Goal: Answer question/provide support

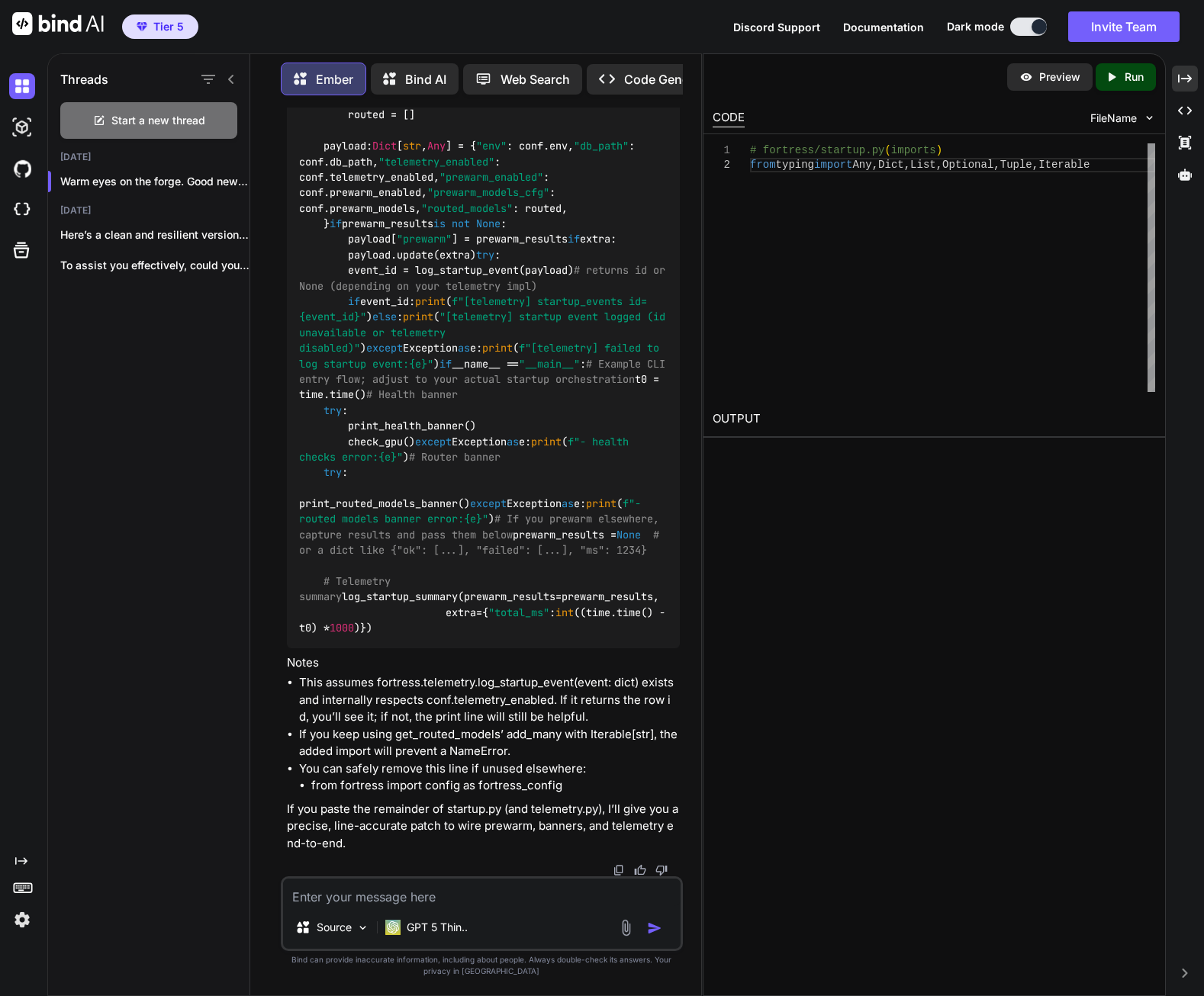
scroll to position [128470, 0]
type textarea "# fortress/startup.py (imports) from typing import Any, Dict, List, Optional, T…"
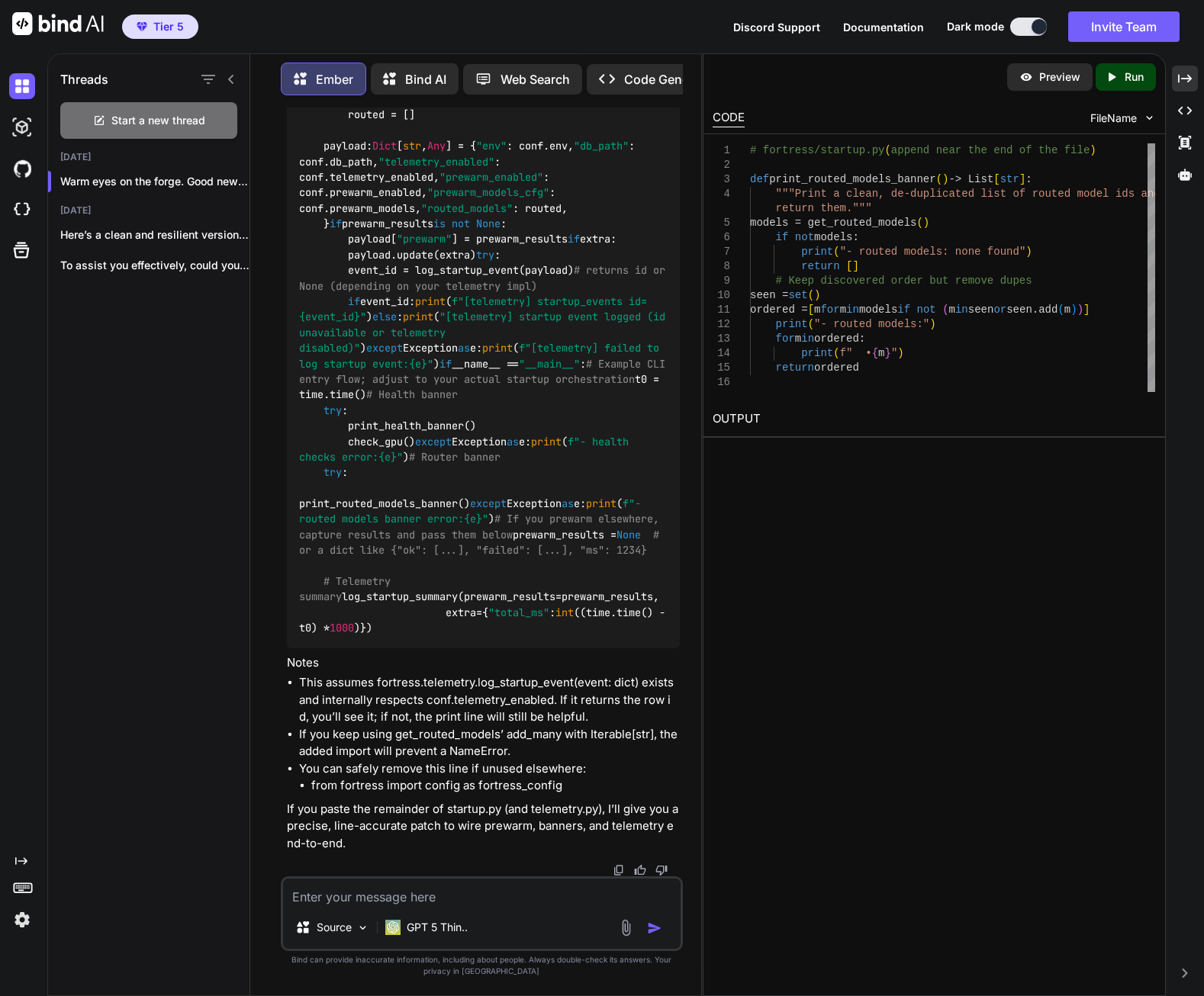
click at [533, 894] on textarea at bounding box center [481, 892] width 397 height 27
type textarea "Here's the whole startup file, just do a drop in replacement"
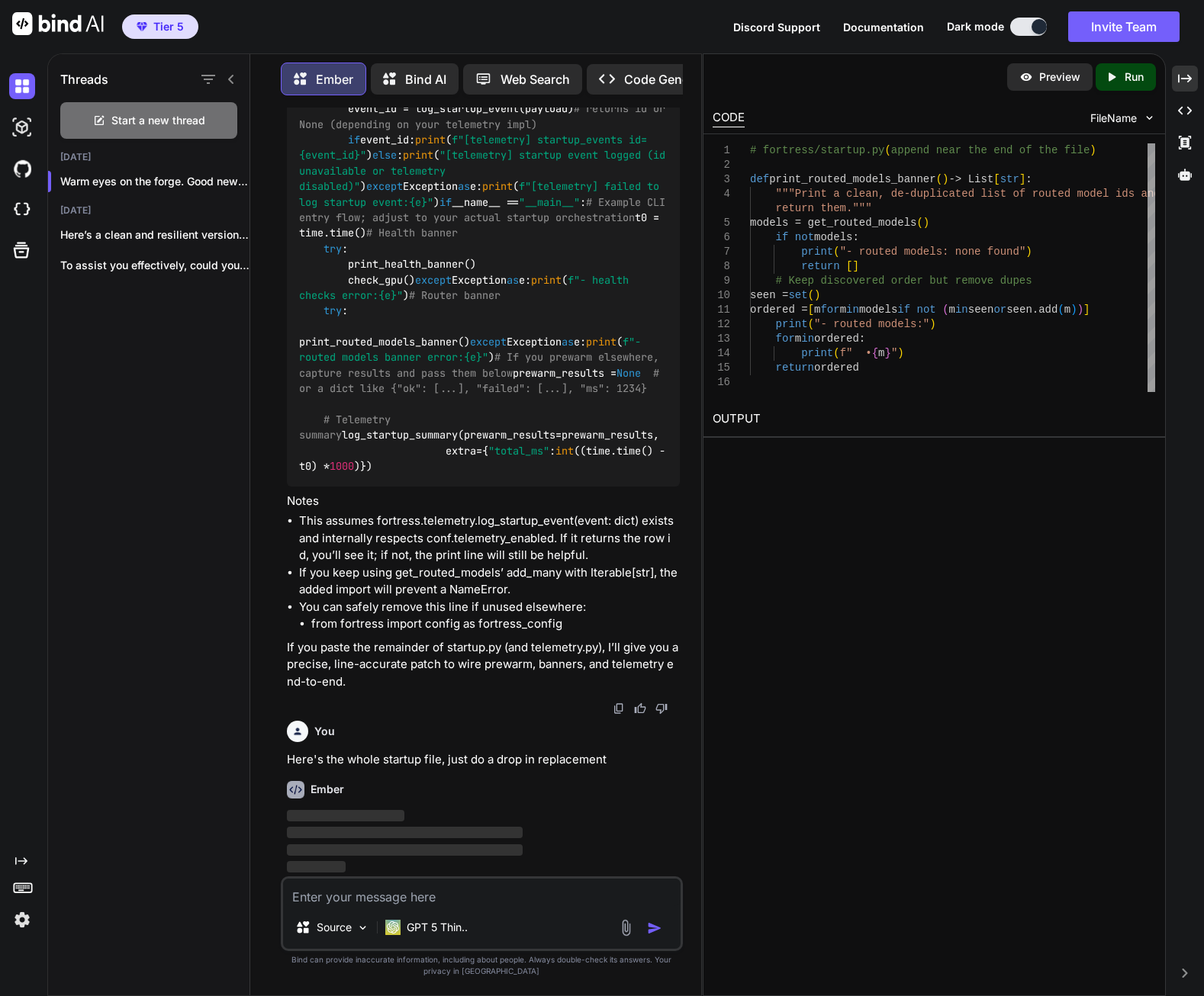
scroll to position [129829, 0]
paste textarea "# fortress/startup.py from __future__ import annotations from fortress.config i…"
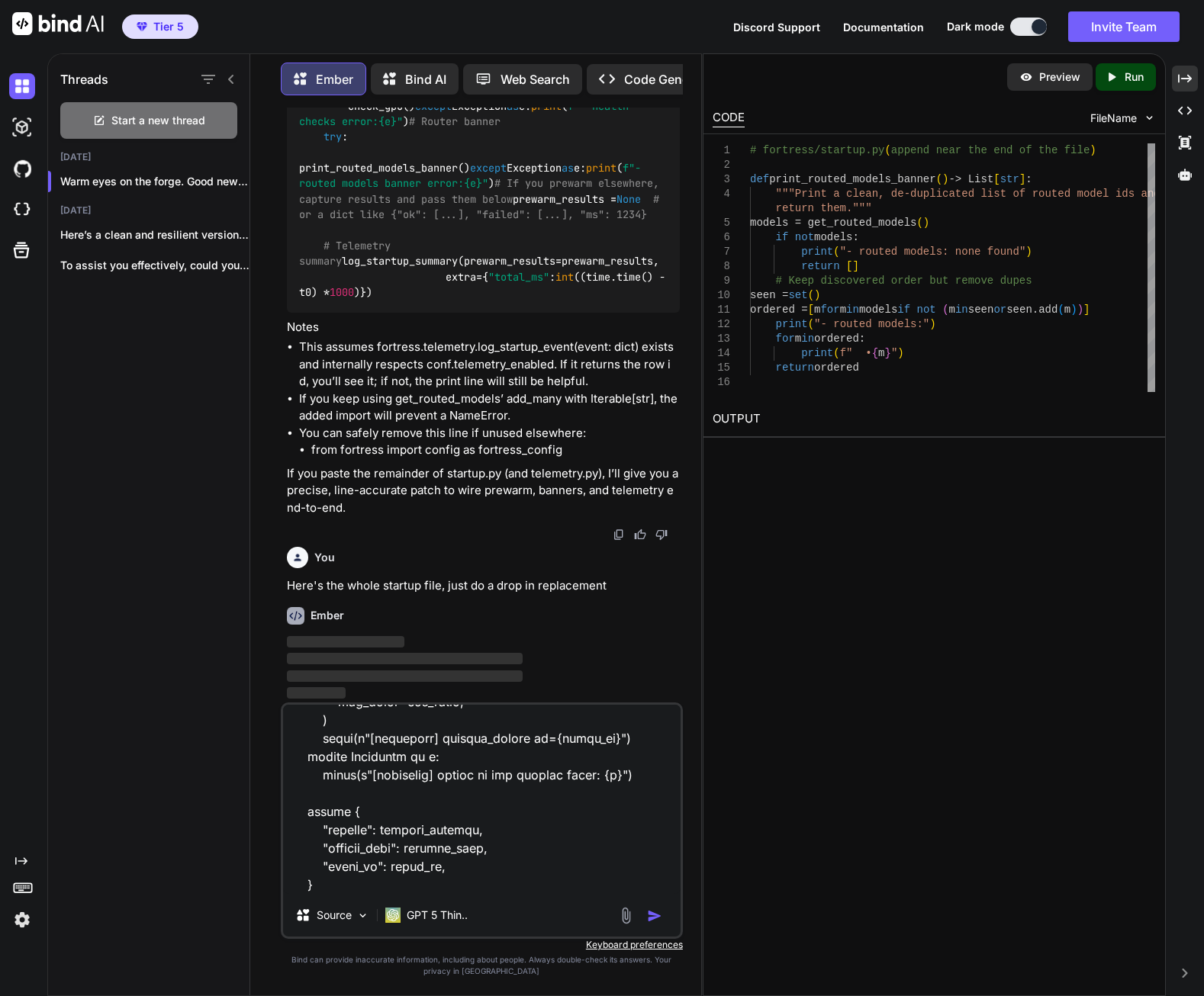
scroll to position [130003, 0]
type textarea "# fortress/startup.py from __future__ import annotations from fortress.config i…"
click at [519, 648] on p "‌" at bounding box center [482, 642] width 392 height 17
click at [388, 661] on span "‌" at bounding box center [404, 659] width 236 height 12
click at [529, 657] on p "‌" at bounding box center [482, 659] width 392 height 17
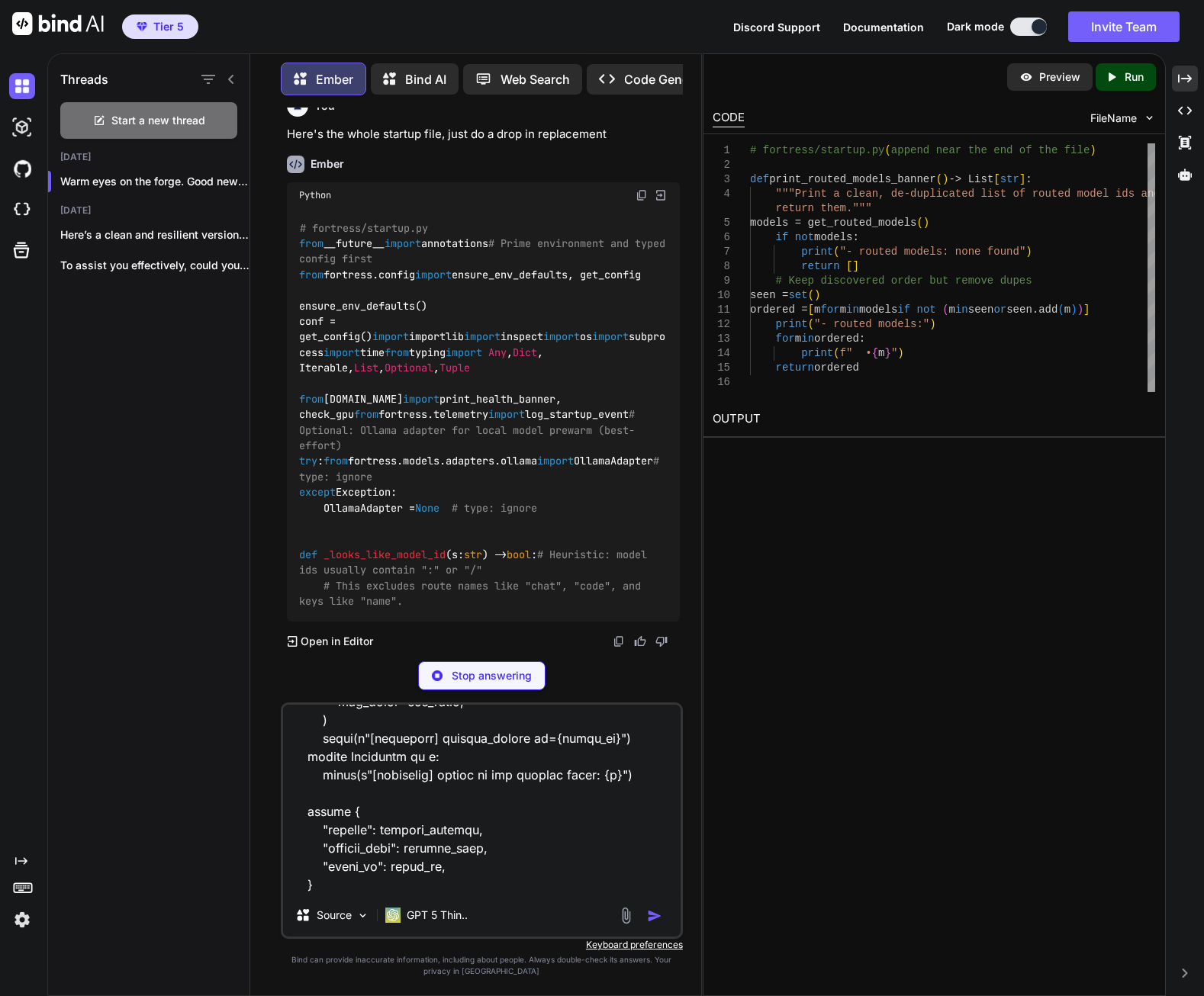
click at [523, 677] on p "Stop answering" at bounding box center [492, 675] width 81 height 16
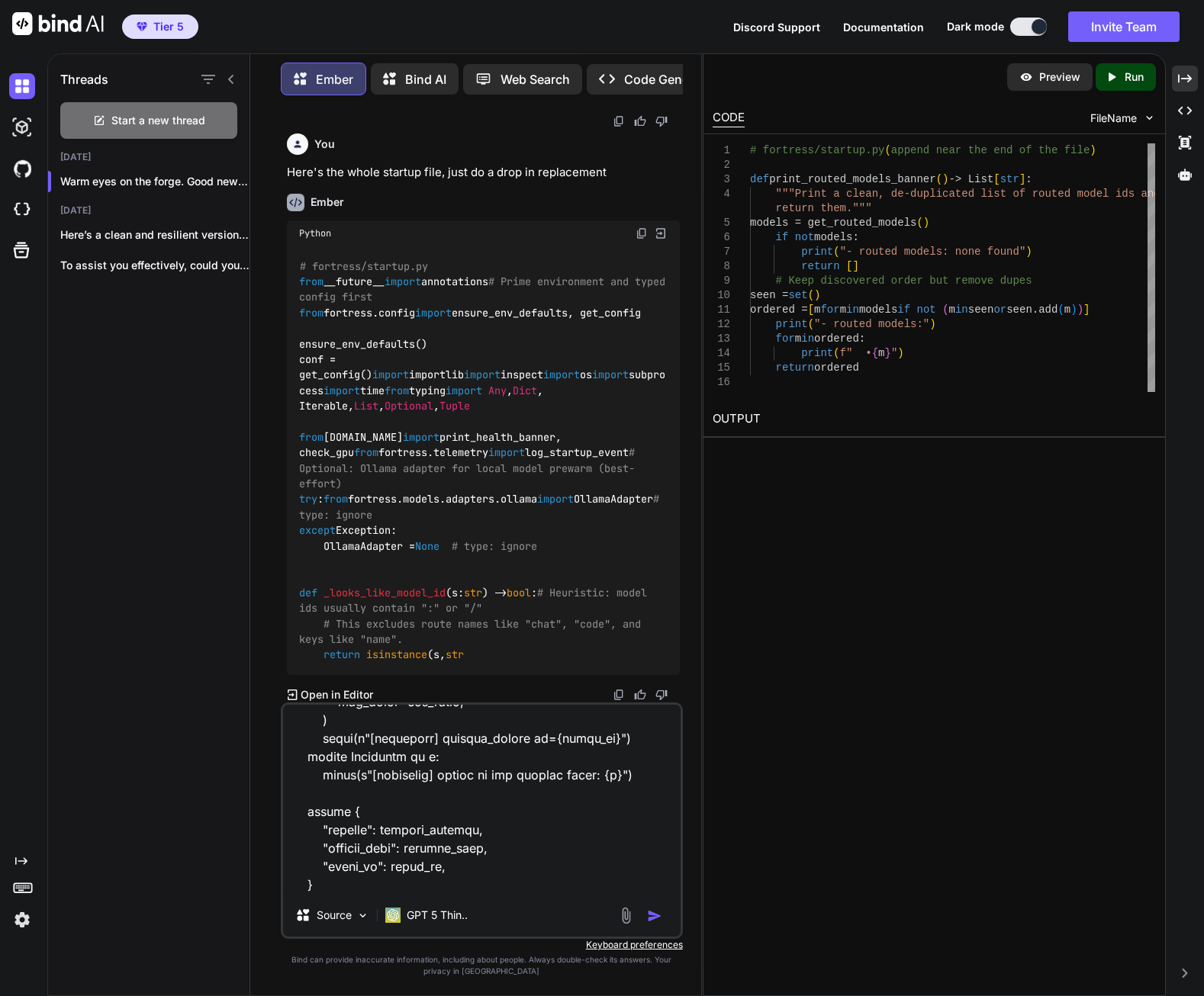
scroll to position [130541, 0]
click at [654, 916] on img "button" at bounding box center [654, 916] width 16 height 16
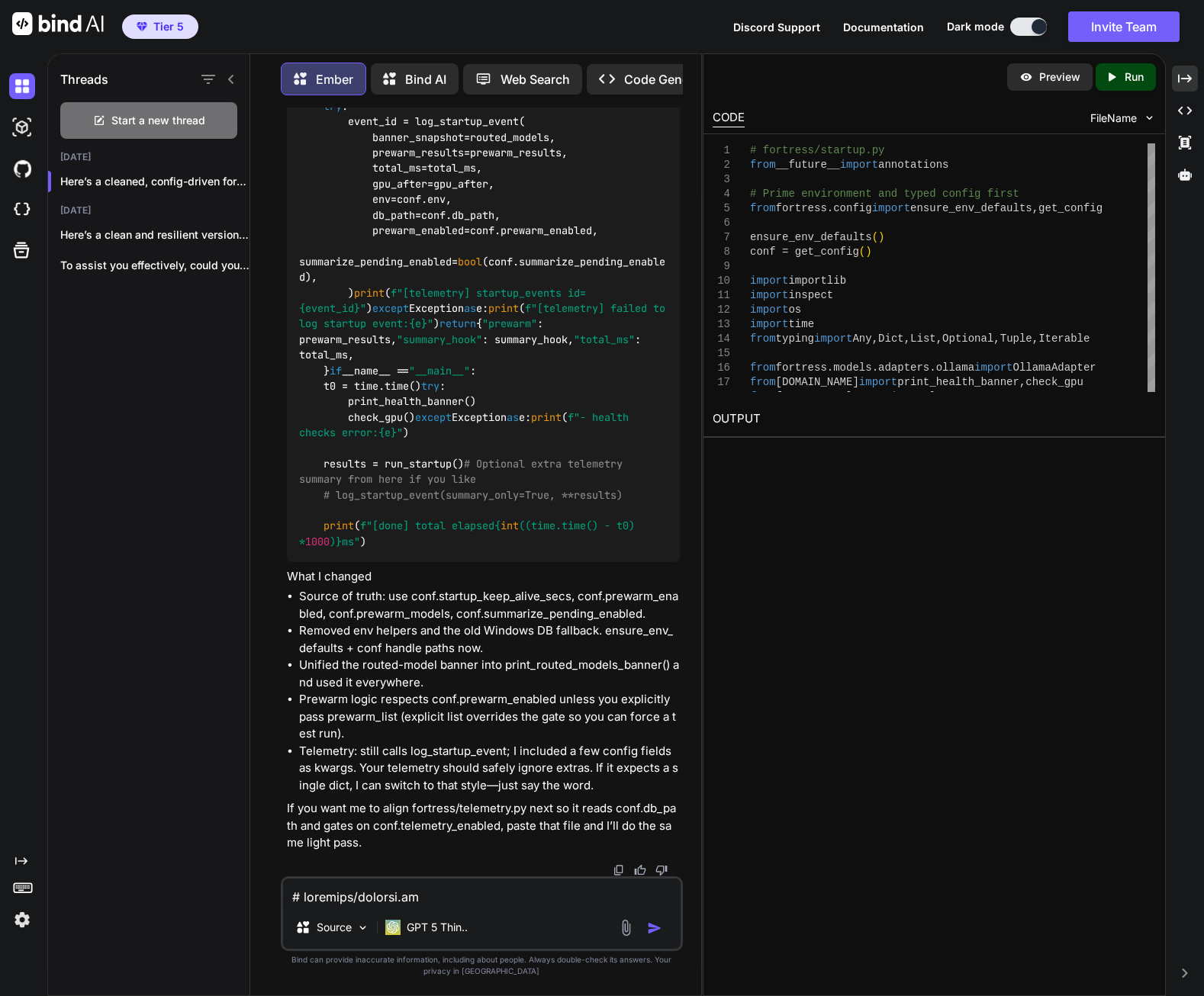
scroll to position [133668, 0]
click at [458, 890] on textarea at bounding box center [481, 892] width 397 height 27
paste textarea "# fortress/telemetry.py from __future__ import annotations import sqlite3 from …"
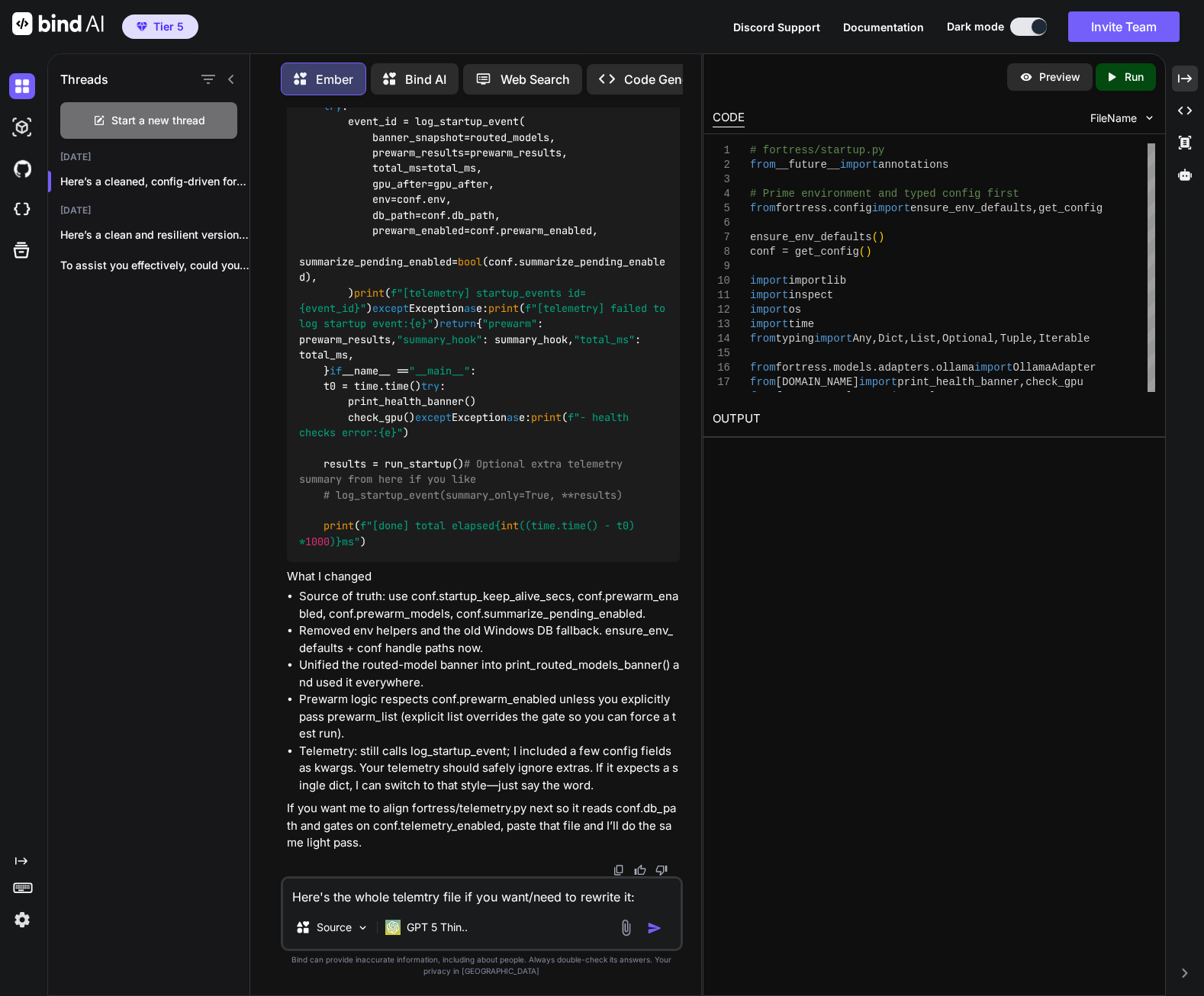
type textarea "Here's the whole telemtry file if you want/need to rewrite it: # fortress/telem…"
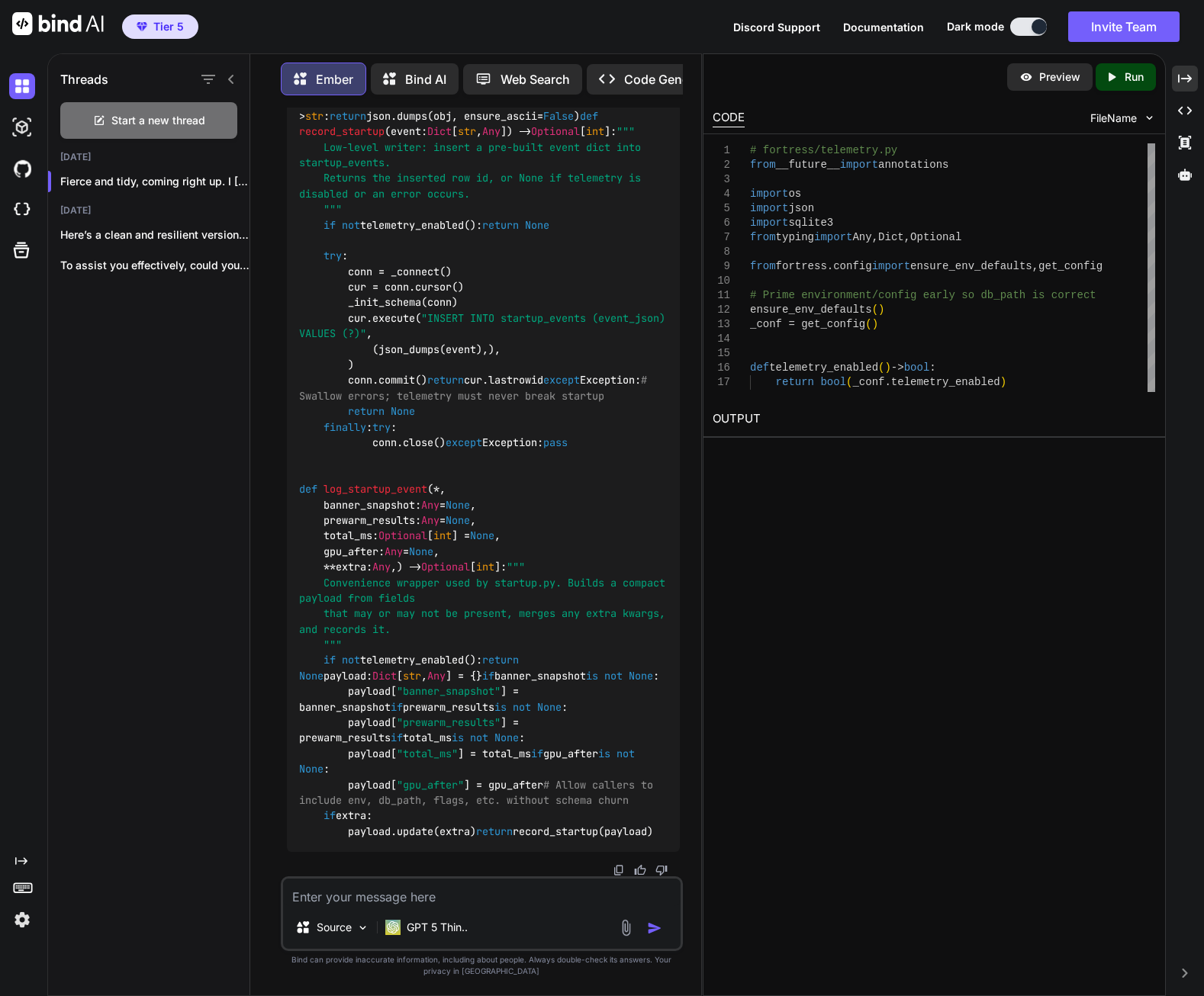
scroll to position [141097, 0]
click at [489, 894] on textarea at bounding box center [481, 892] width 397 height 27
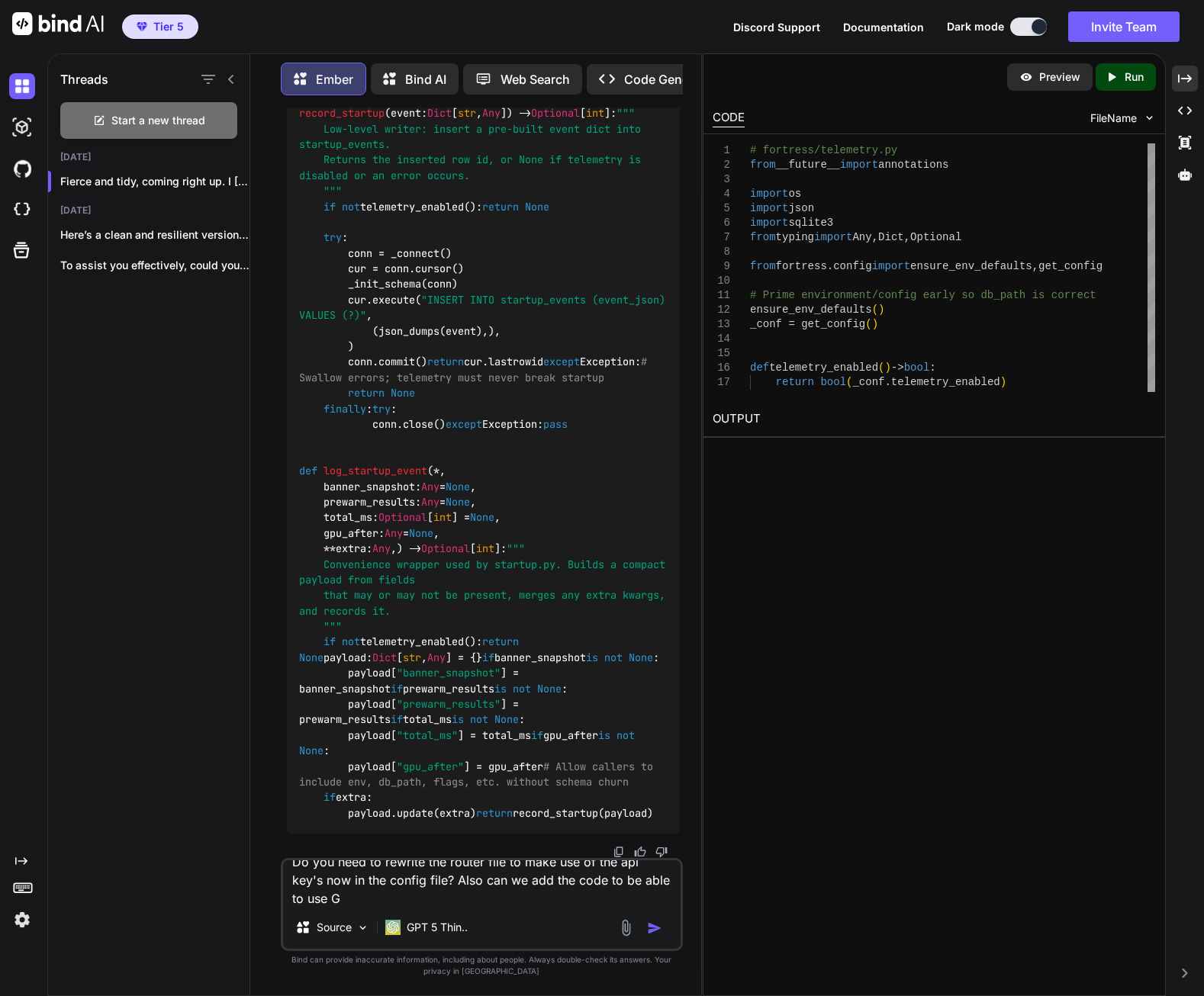
scroll to position [0, 0]
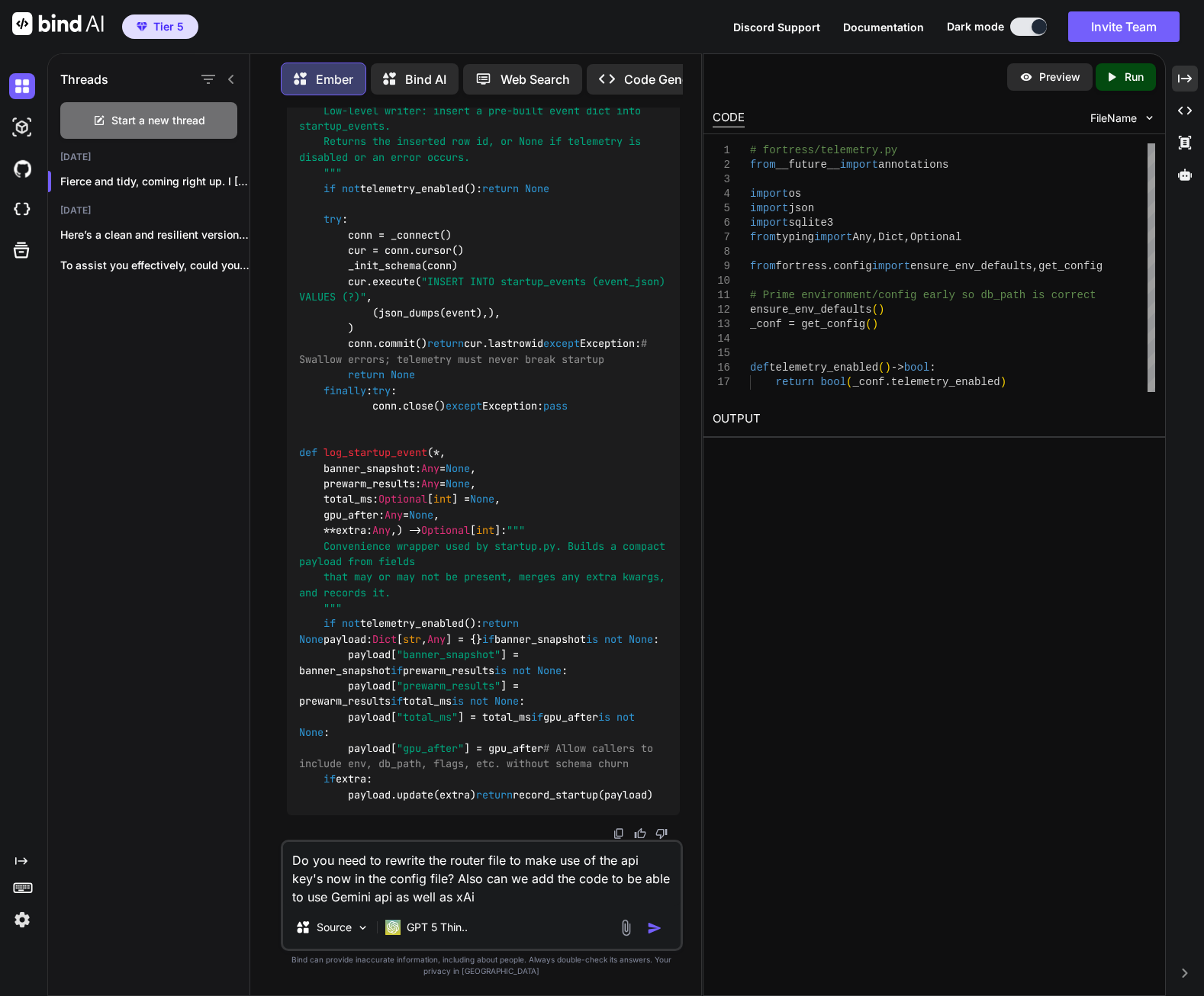
type textarea "Do you need to rewrite the router file to make use of the api key's now in the …"
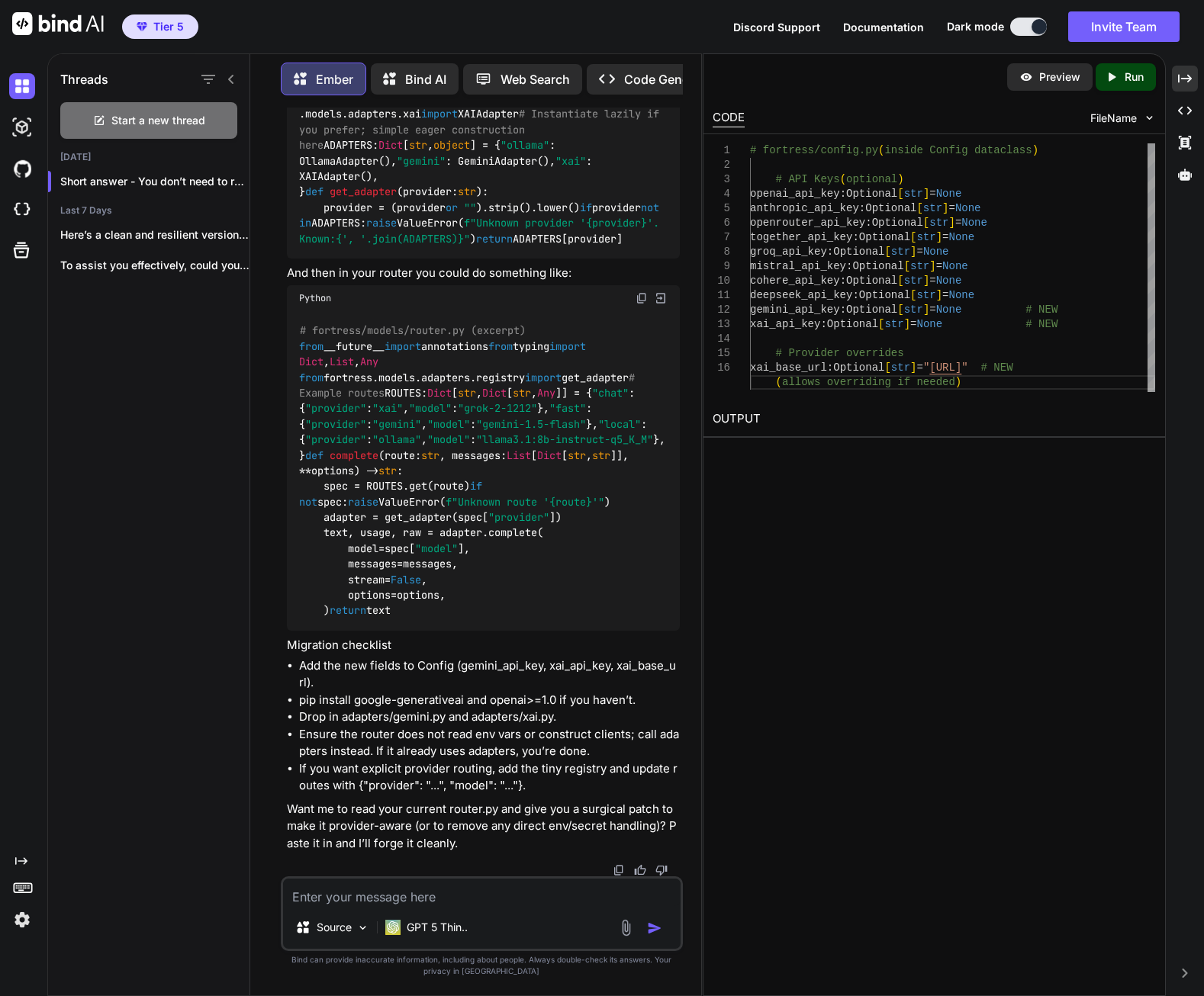
scroll to position [143834, 0]
drag, startPoint x: 322, startPoint y: 573, endPoint x: 516, endPoint y: 598, distance: 195.6
copy code "xai_base_url: Optional [ str ] = "[URL]" # NEW (allows overriding if needed)"
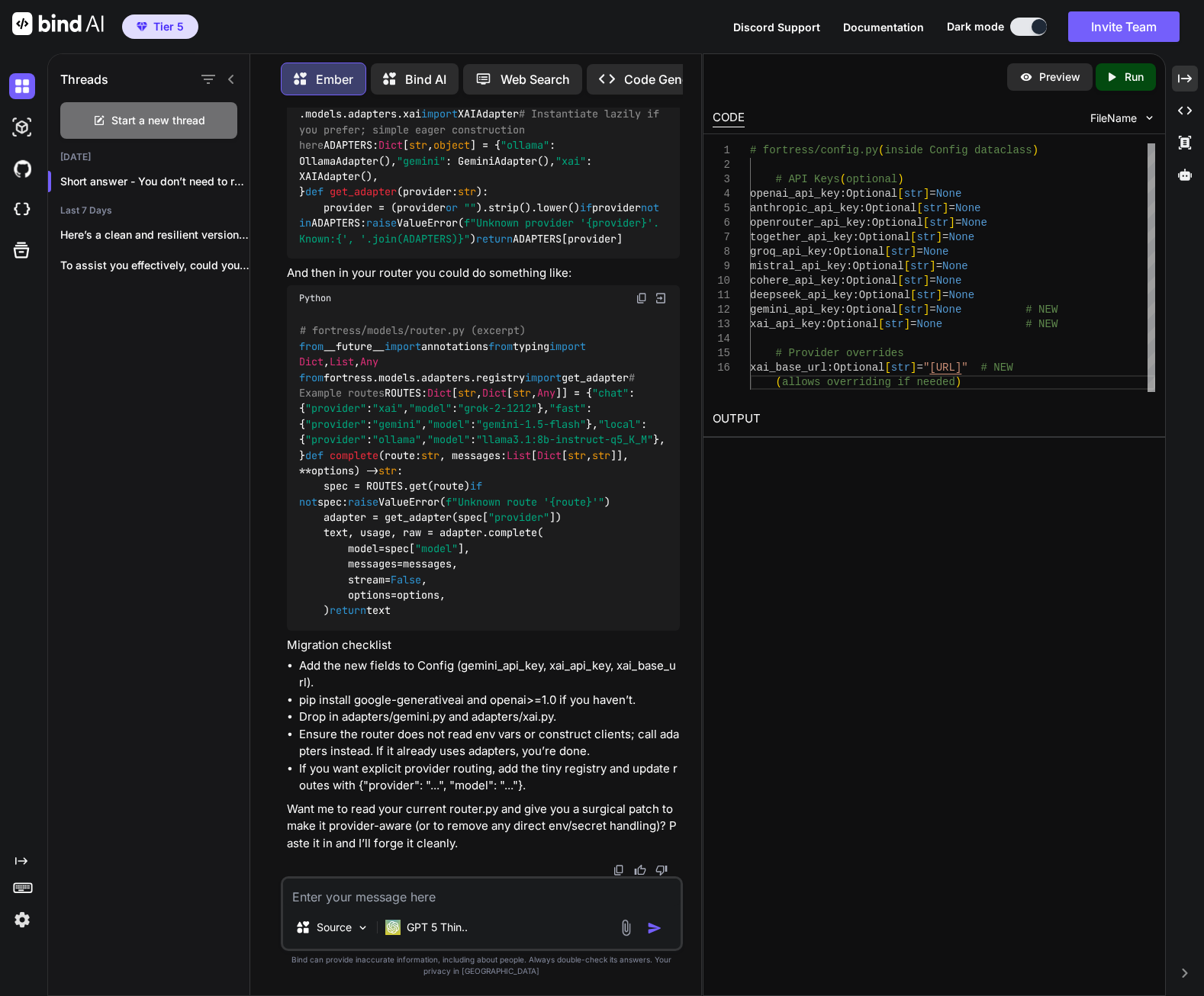
drag, startPoint x: 639, startPoint y: 379, endPoint x: 648, endPoint y: 391, distance: 15.0
drag, startPoint x: 478, startPoint y: 414, endPoint x: 522, endPoint y: 416, distance: 44.0
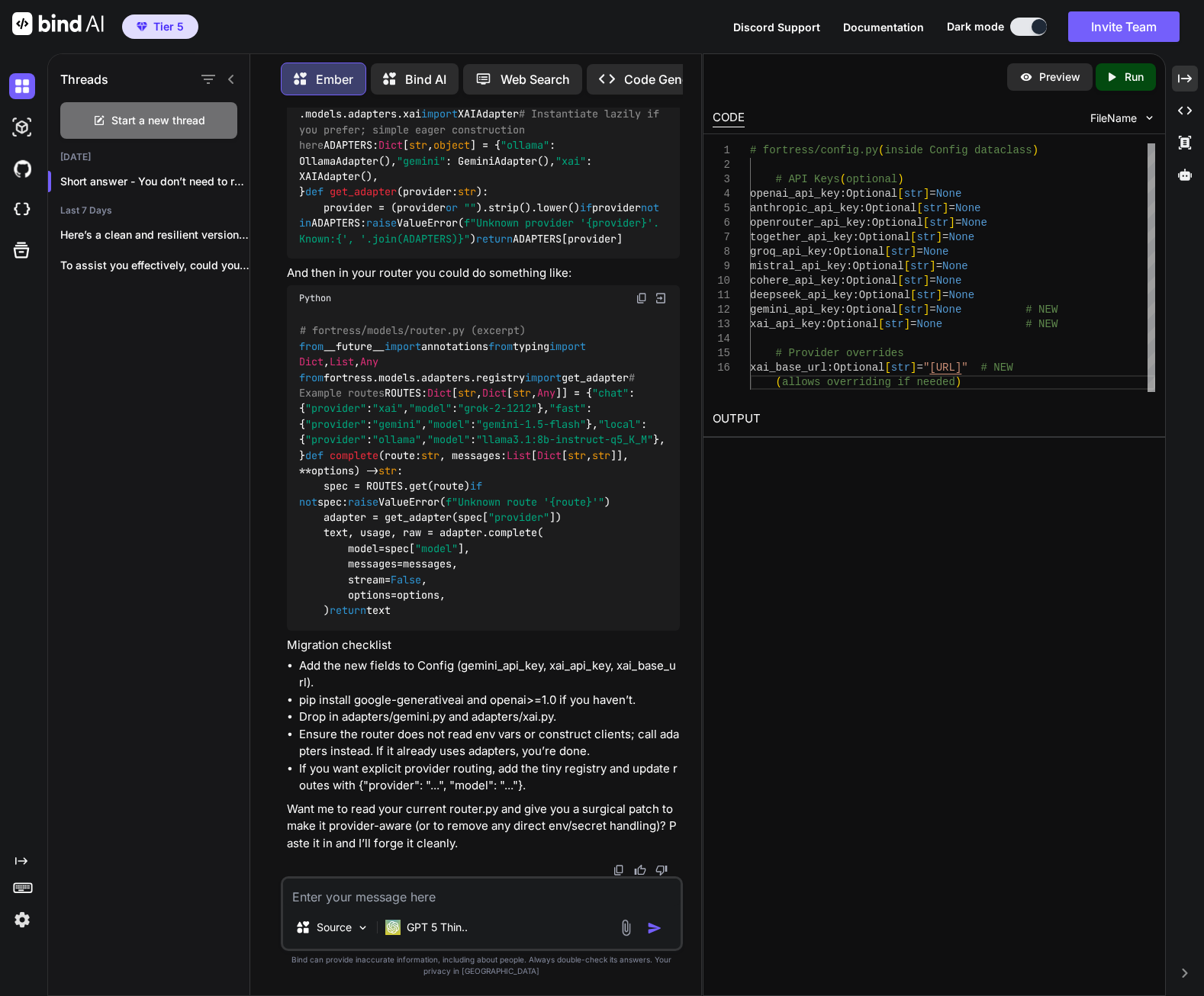
copy span "gemini.py"
drag, startPoint x: 466, startPoint y: 442, endPoint x: 538, endPoint y: 439, distance: 72.1
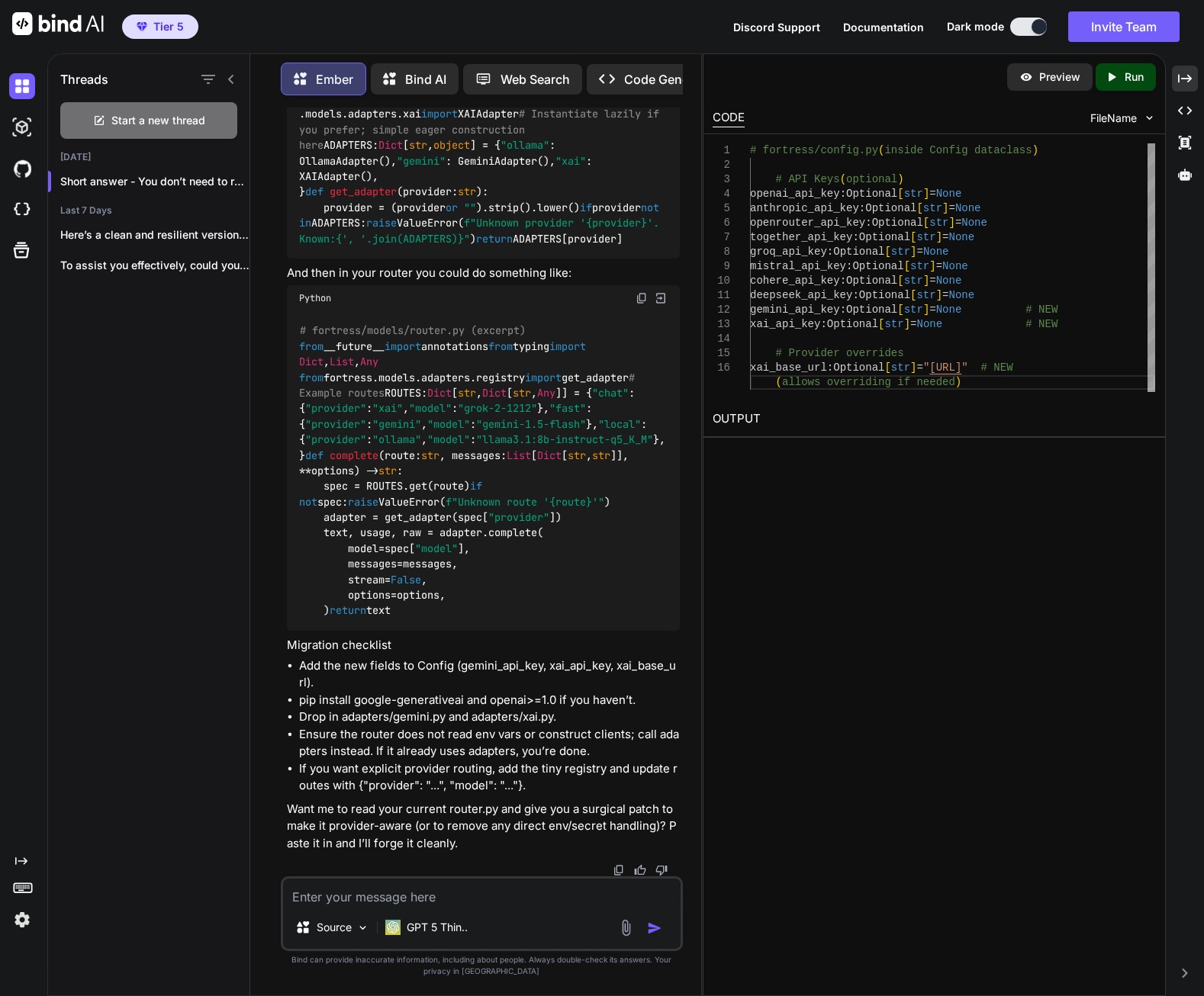
click at [538, 259] on div "# fortress/models/adapters/registry.py from __future__ import annotations from …" at bounding box center [482, 137] width 392 height 241
copy span "registry.py"
click at [640, 10] on img at bounding box center [641, 3] width 12 height 12
drag, startPoint x: 300, startPoint y: 700, endPoint x: 555, endPoint y: 704, distance: 255.0
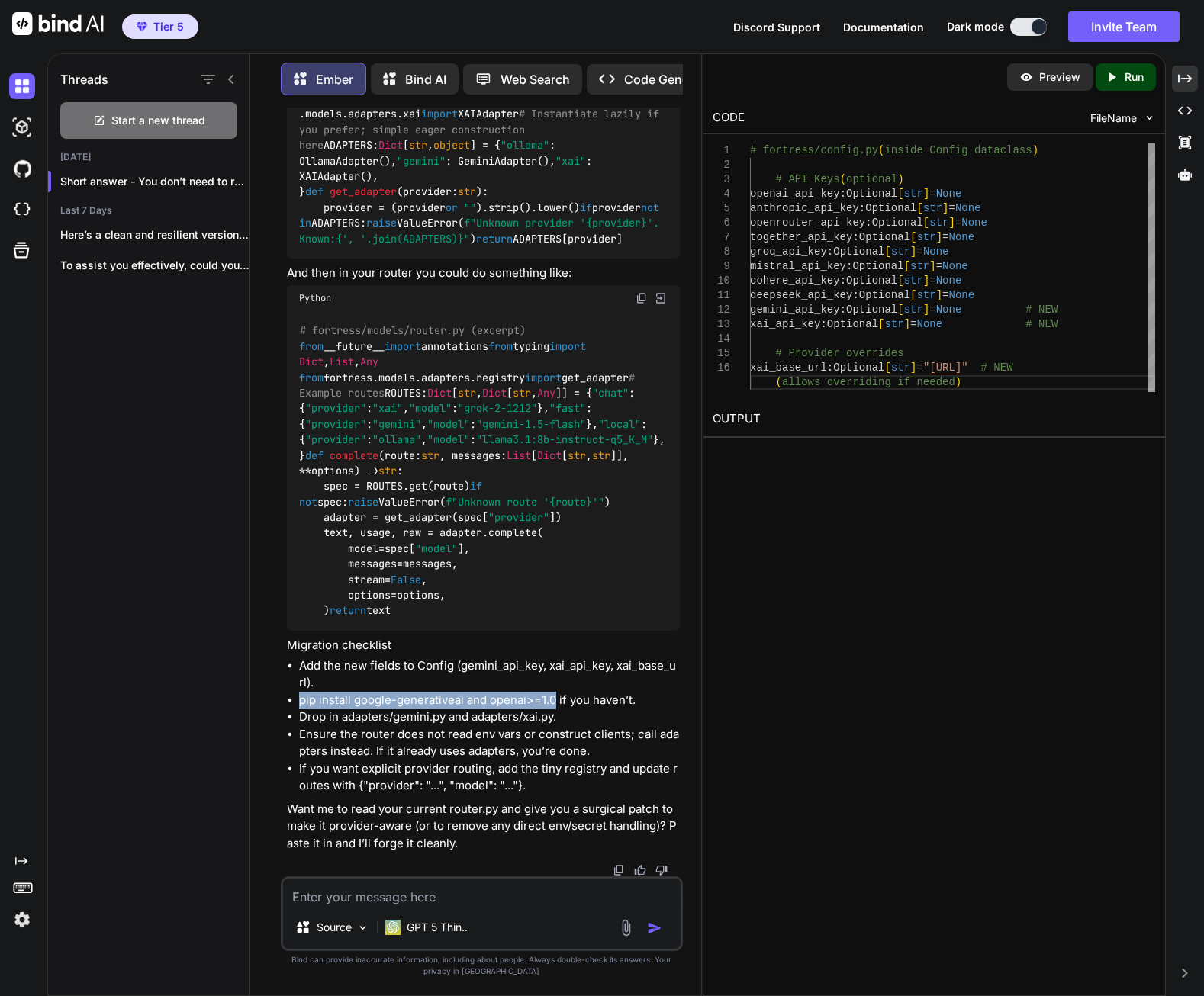
click at [555, 704] on li "pip install google-generativeai and openai>=1.0 if you haven’t." at bounding box center [489, 700] width 381 height 17
copy li "pip install google-generativeai and openai>=1.0"
click at [472, 896] on textarea at bounding box center [481, 892] width 397 height 27
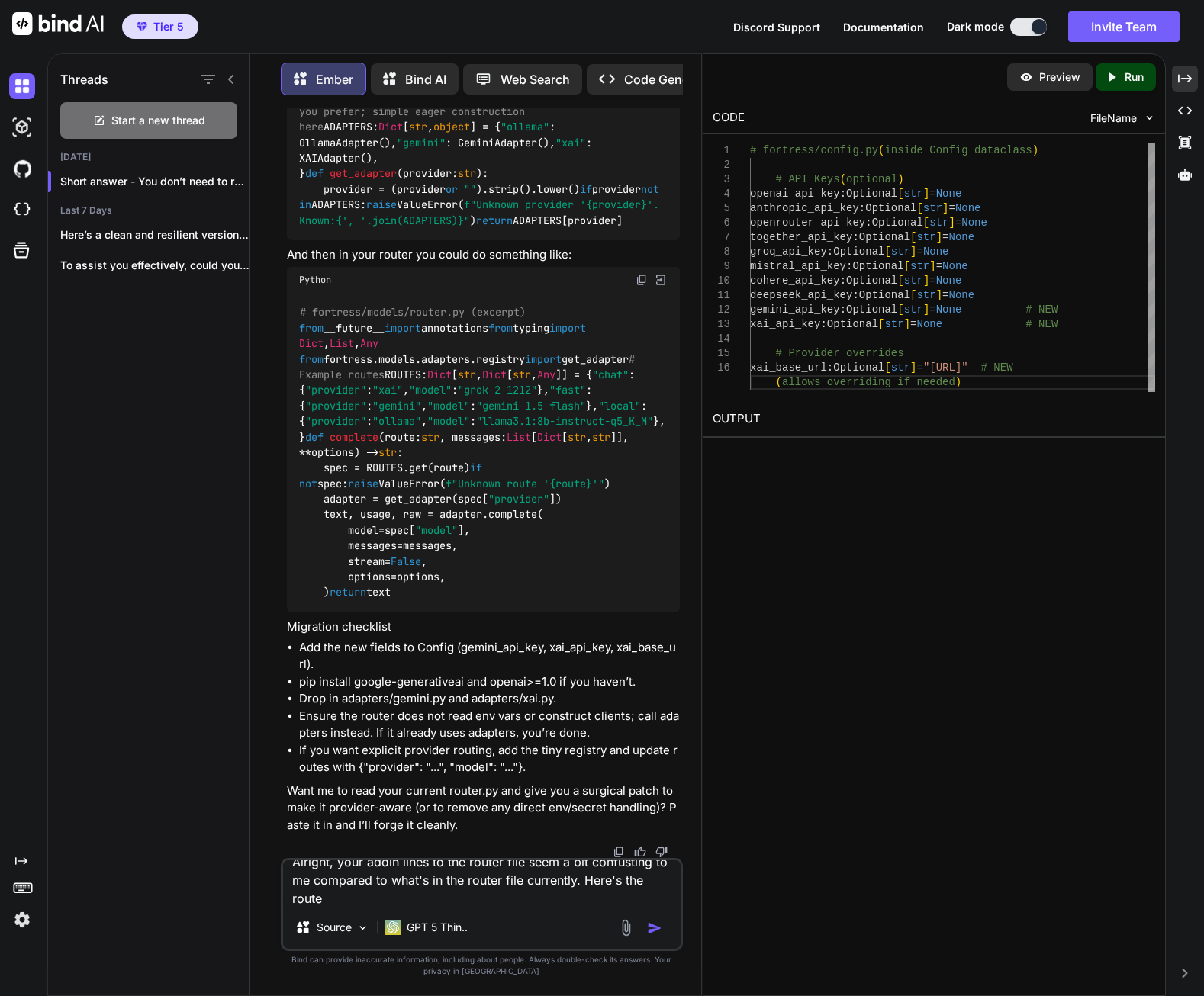
scroll to position [0, 0]
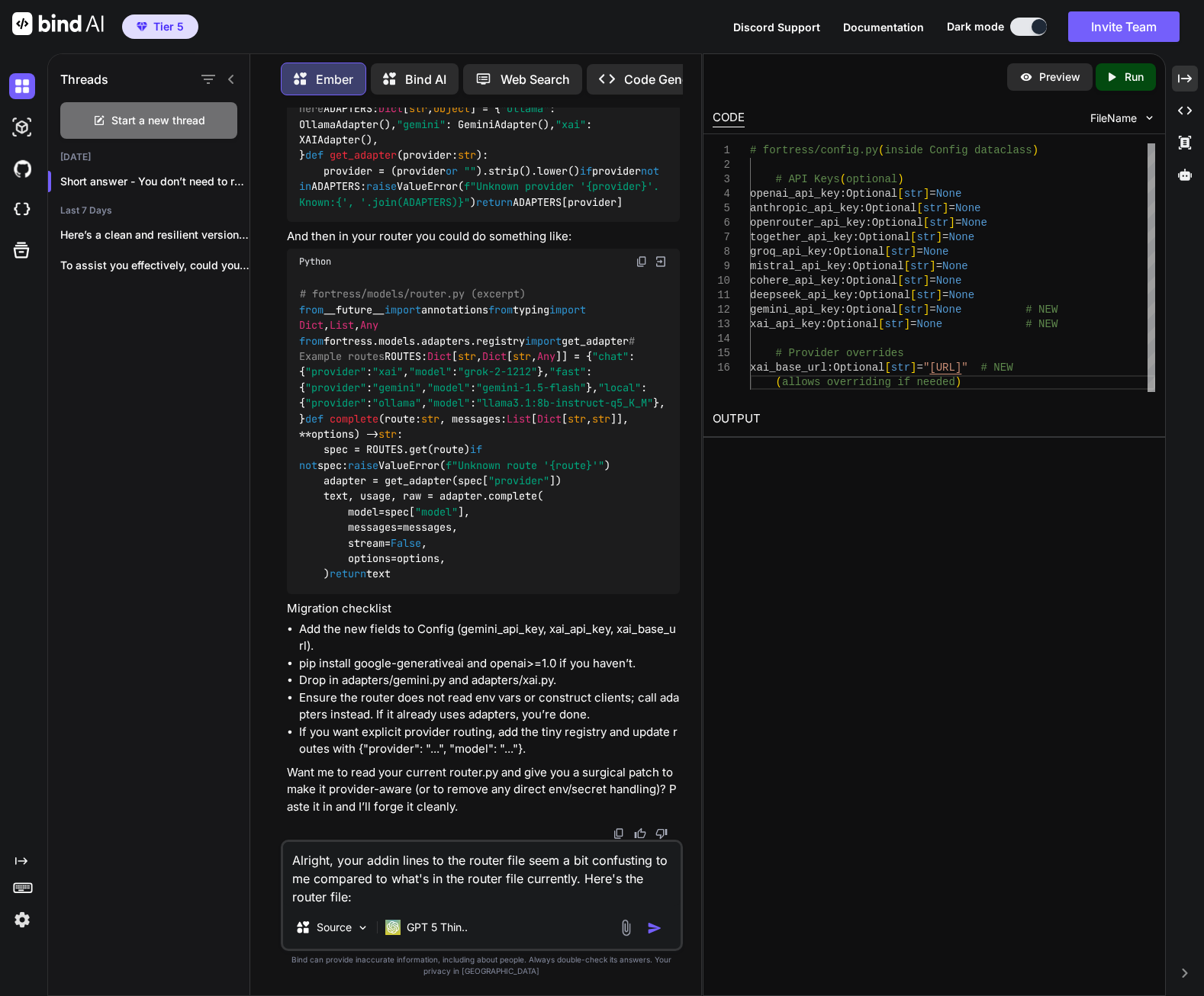
paste textarea "# fortress/models/router.py # Local-first hybrid model router with Ollama + opt…"
type textarea "Alright, your addin lines to the router file seem a bit confusting to me compar…"
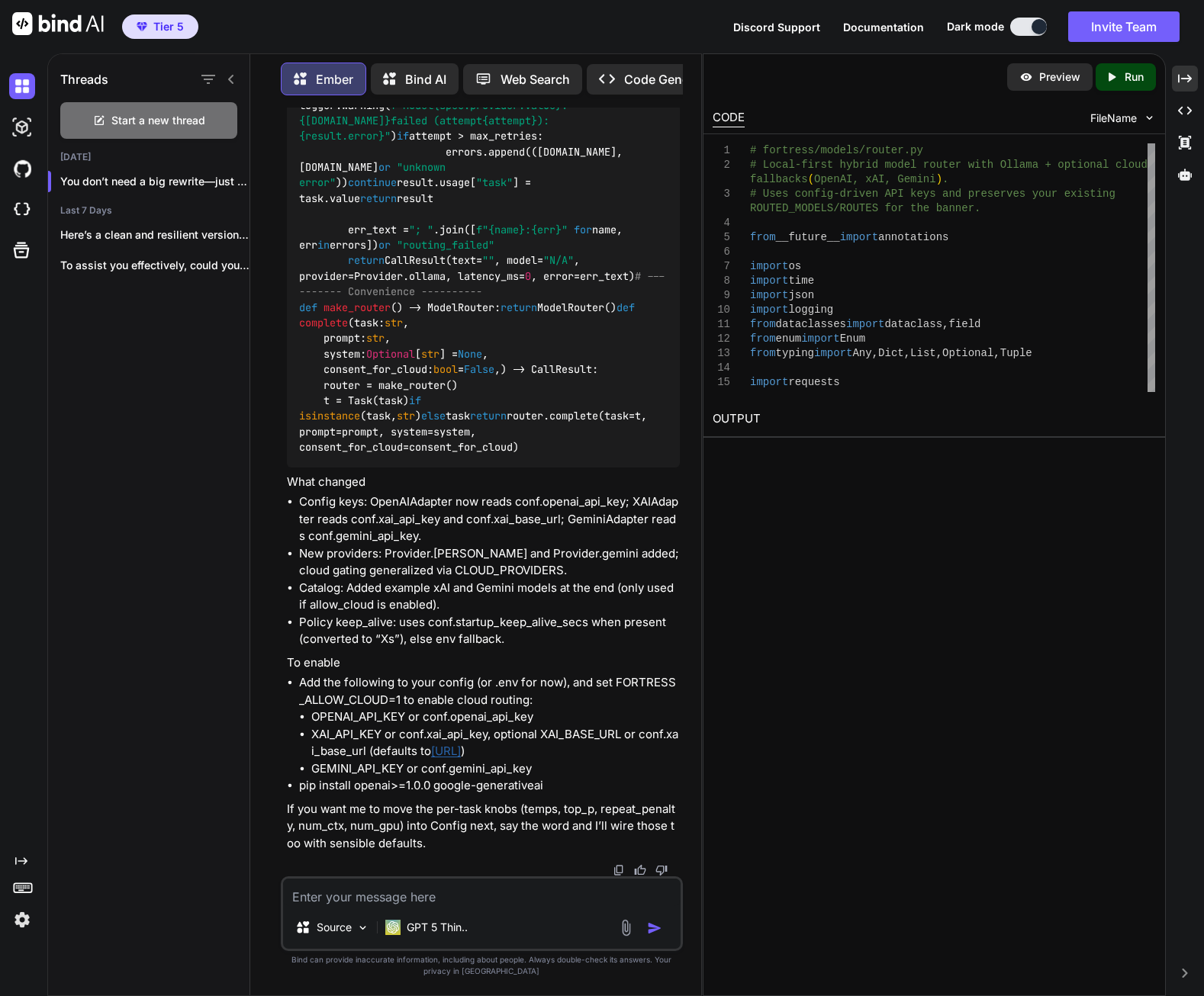
scroll to position [152442, 0]
drag, startPoint x: 548, startPoint y: 785, endPoint x: 299, endPoint y: 784, distance: 249.0
click at [299, 784] on li "pip install openai>=1.0.0 google-generativeai" at bounding box center [489, 786] width 381 height 17
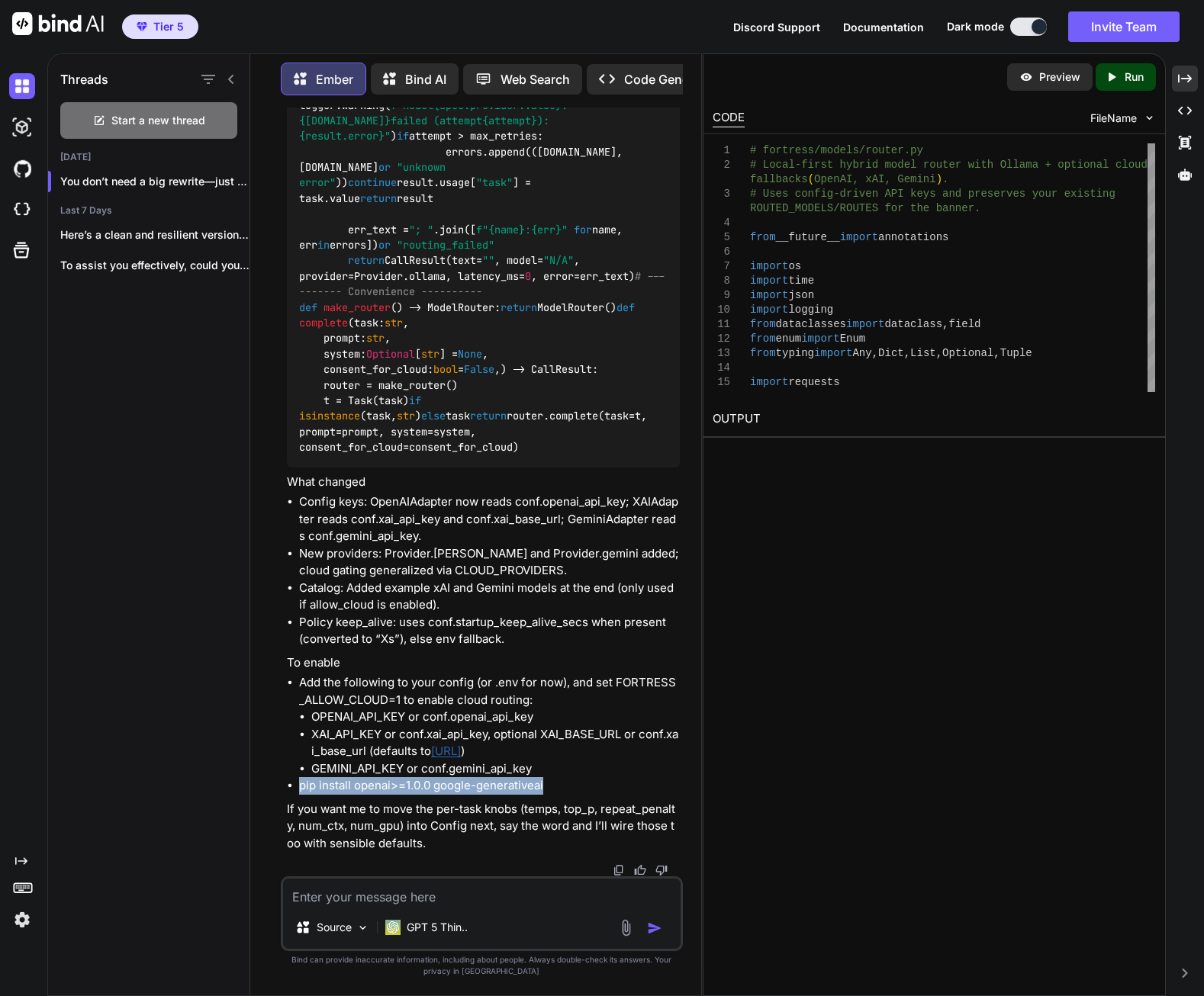
drag, startPoint x: 299, startPoint y: 784, endPoint x: 351, endPoint y: 788, distance: 52.2
copy li "pip install openai>=1.0.0 google-generativeai"
